Goal: Navigation & Orientation: Find specific page/section

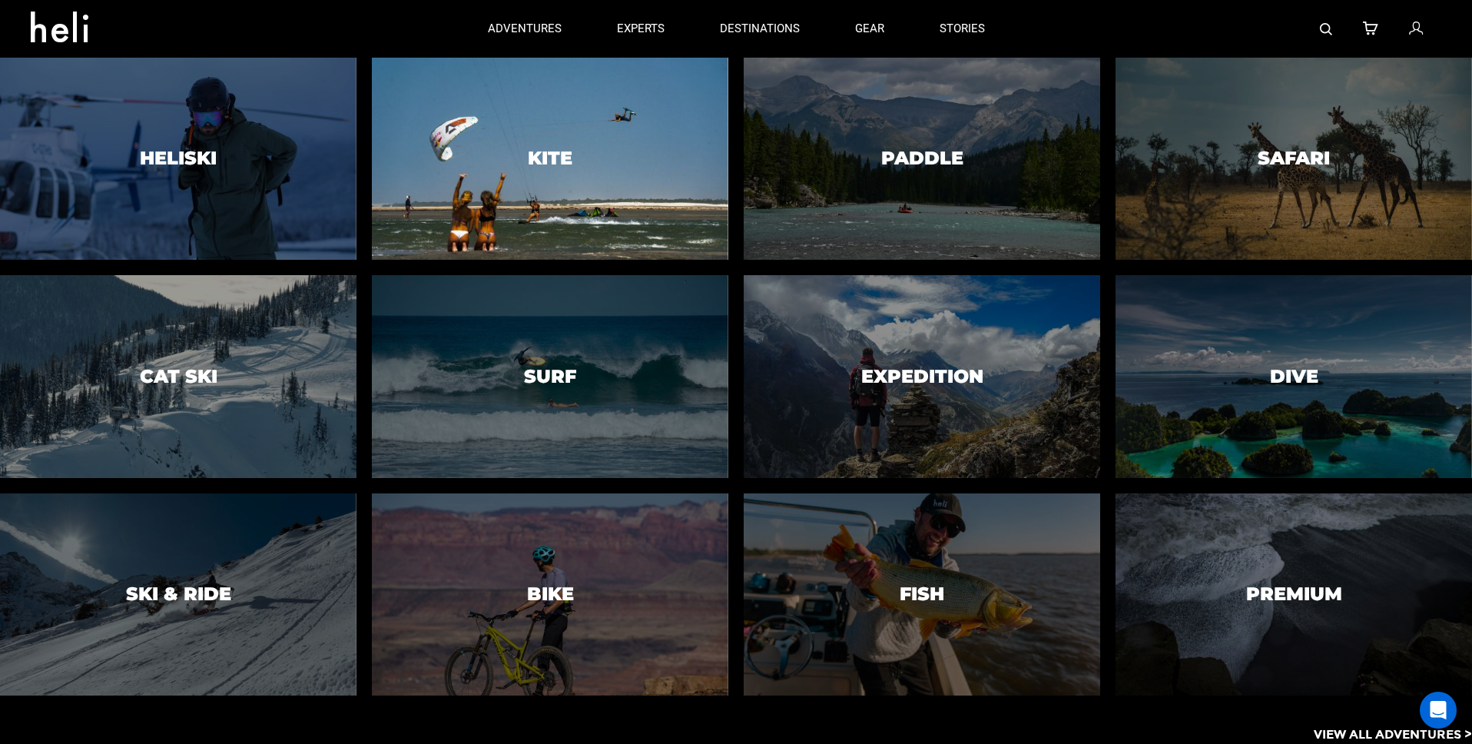
click at [570, 154] on h3 "Kite" at bounding box center [550, 158] width 45 height 20
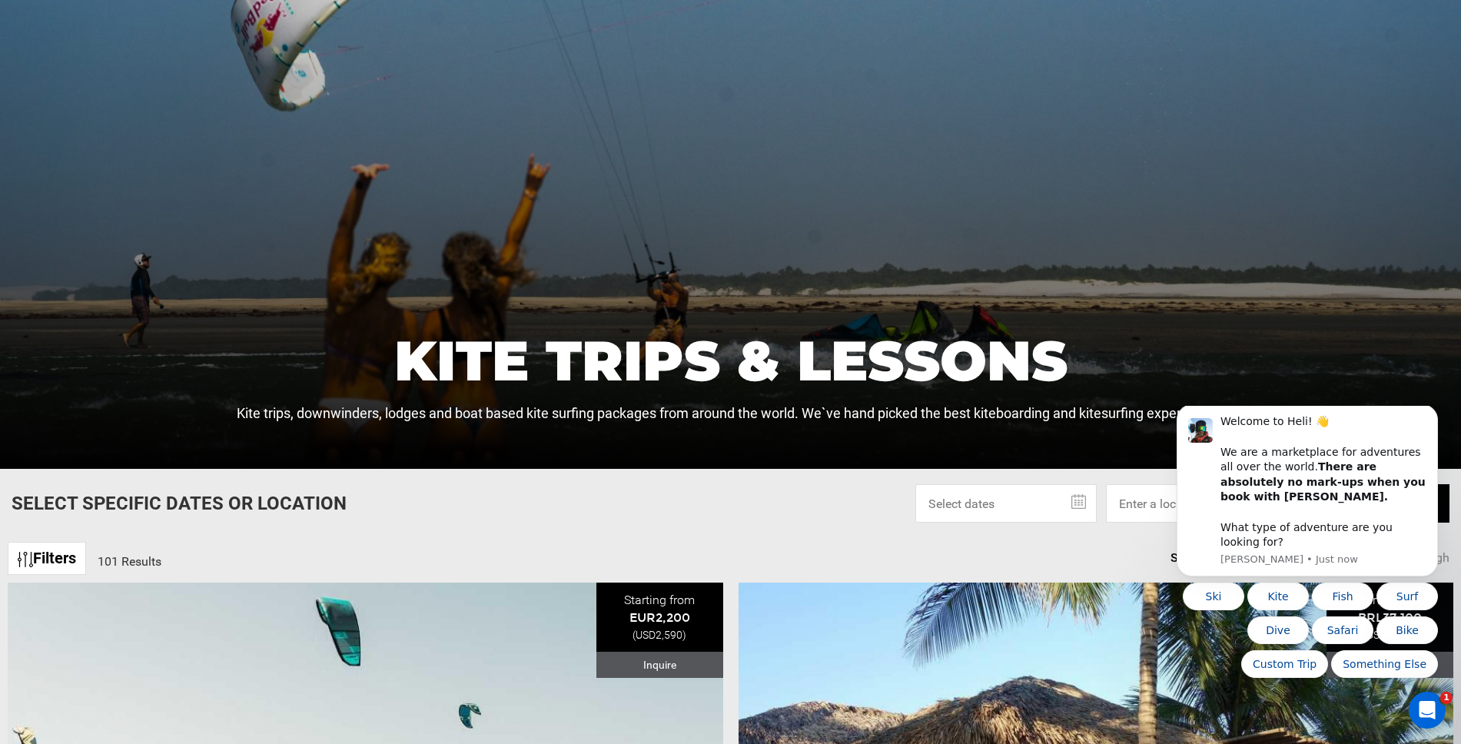
scroll to position [224, 0]
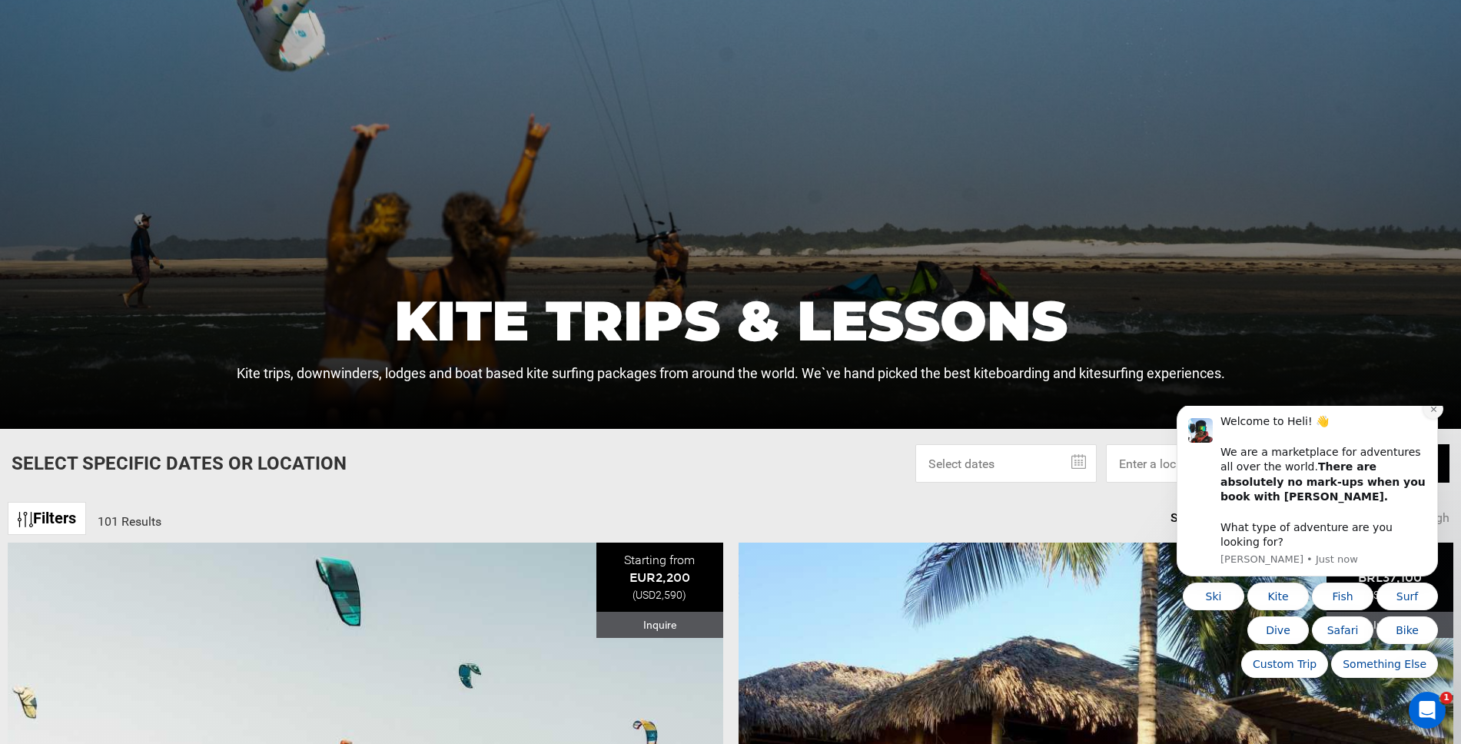
click at [1434, 412] on icon "Dismiss notification" at bounding box center [1432, 409] width 5 height 5
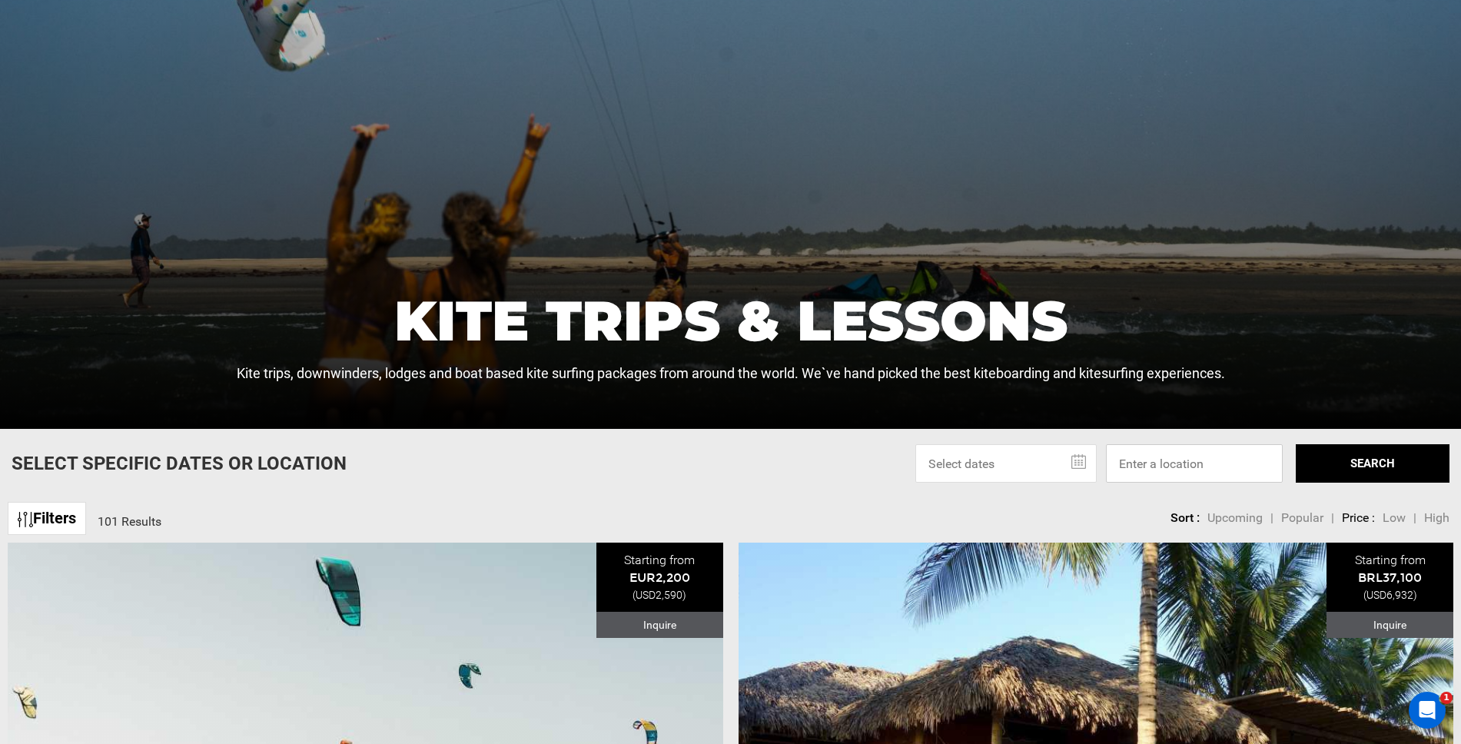
click at [1179, 470] on input at bounding box center [1194, 463] width 177 height 38
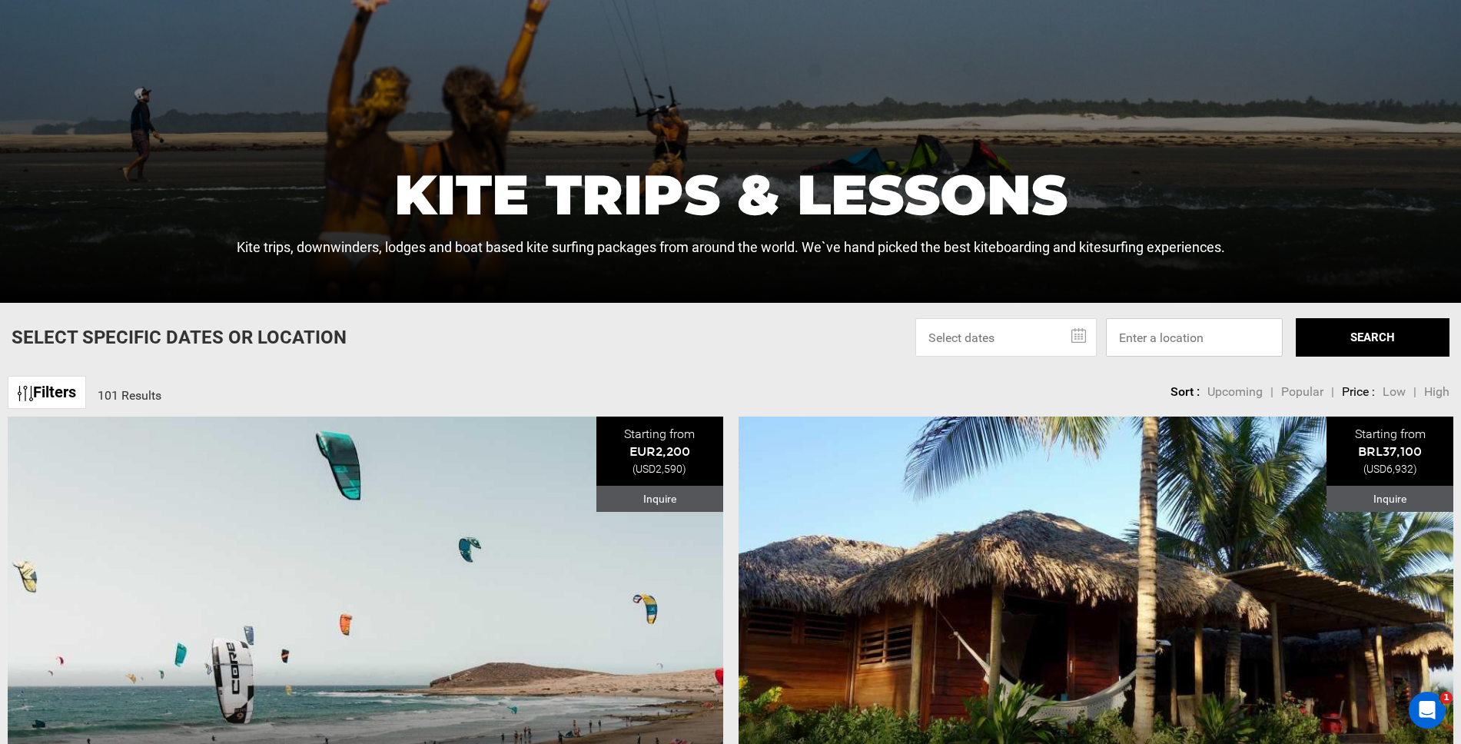
scroll to position [354, 0]
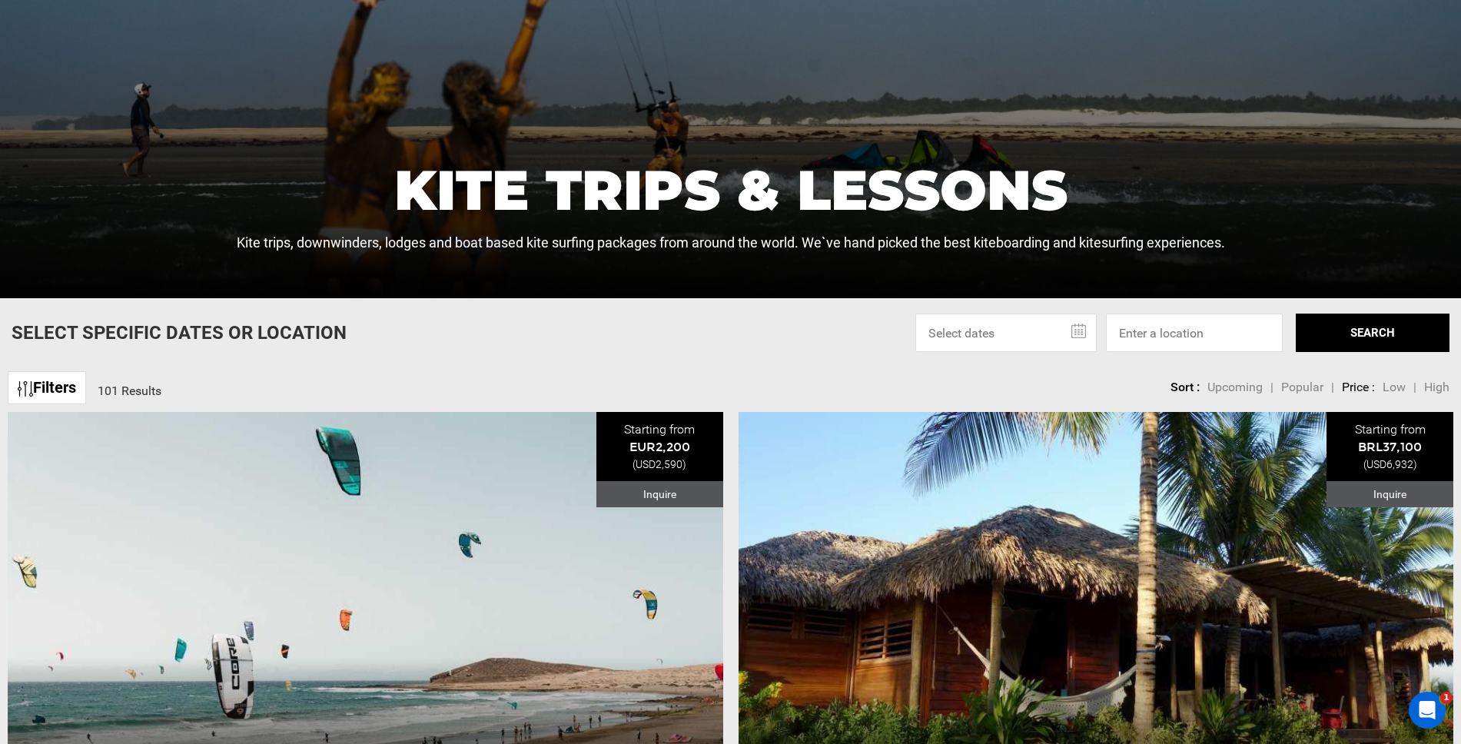
click at [1302, 390] on span "Popular" at bounding box center [1302, 387] width 42 height 15
